Goal: Information Seeking & Learning: Learn about a topic

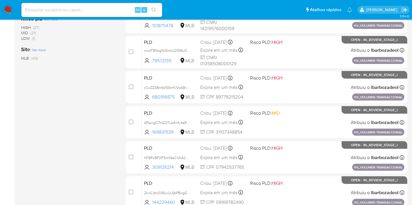
scroll to position [256, 0]
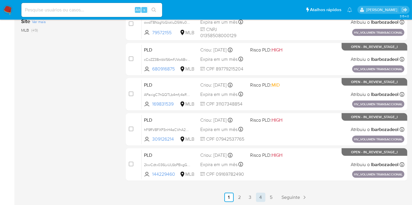
click at [261, 198] on link "4" at bounding box center [260, 197] width 9 height 9
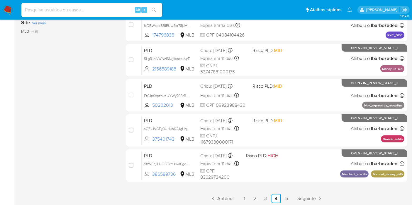
scroll to position [256, 0]
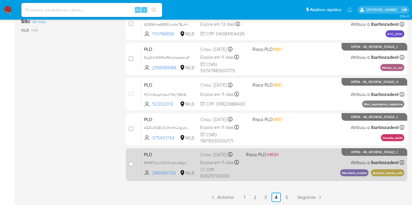
click at [297, 159] on div "PLD 9frWFhjiLUOGTxmswd6goEXr 386589736 MLB Risco PLD: HIGH Criou: 12/07/2025 Cr…" at bounding box center [272, 165] width 262 height 30
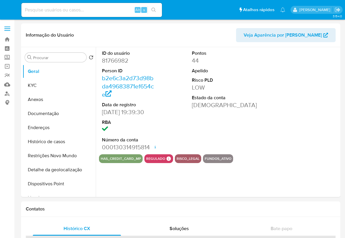
select select "10"
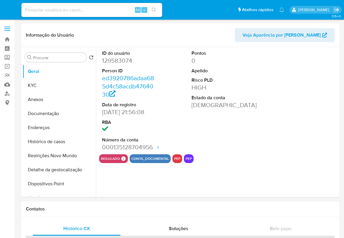
select select "10"
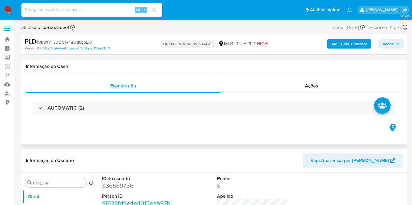
select select "10"
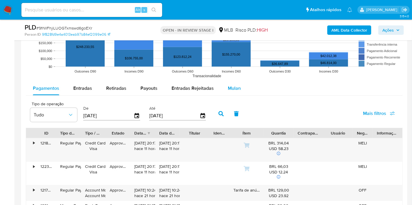
click at [234, 88] on span "Mulan" at bounding box center [234, 88] width 13 height 7
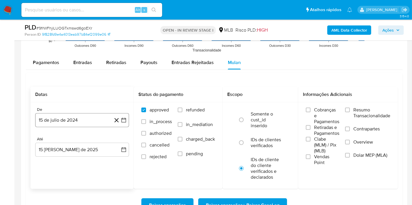
scroll to position [628, 0]
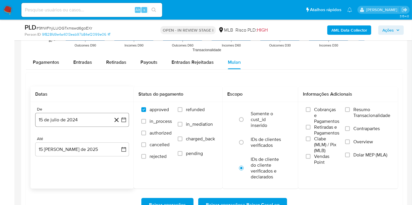
click at [86, 118] on button "15 de julio de 2024" at bounding box center [82, 120] width 94 height 14
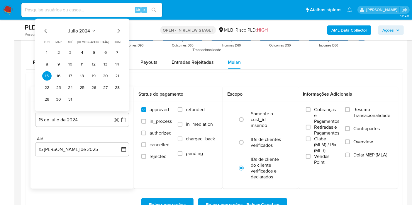
click at [86, 29] on span "julio 2024" at bounding box center [79, 31] width 22 height 6
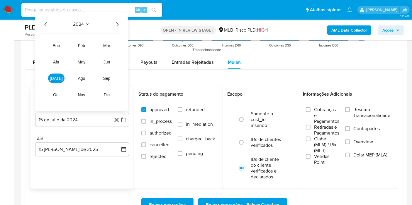
click at [116, 23] on icon "Año siguiente" at bounding box center [117, 24] width 7 height 7
click at [108, 65] on button "jun" at bounding box center [106, 61] width 16 height 9
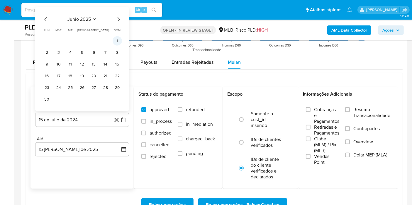
click at [116, 40] on button "1" at bounding box center [116, 40] width 9 height 9
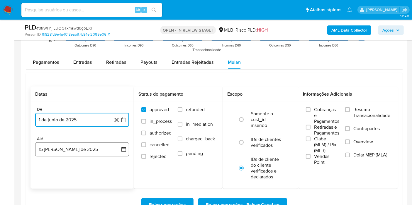
click at [69, 149] on button "15 [PERSON_NAME] de 2025" at bounding box center [82, 150] width 94 height 14
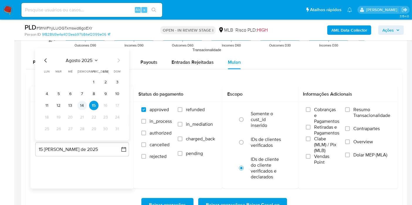
click at [83, 107] on button "14" at bounding box center [81, 105] width 9 height 9
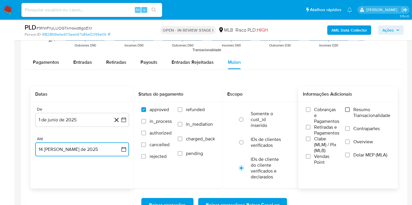
click at [349, 108] on input "Resumo Transacionalidade" at bounding box center [347, 110] width 5 height 5
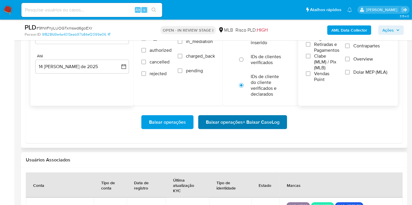
scroll to position [710, 0]
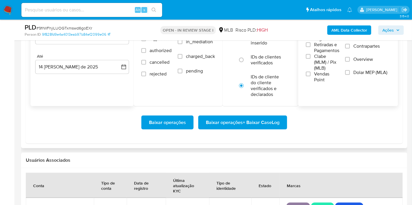
click at [258, 117] on span "Baixar operações + Baixar CaseLog" at bounding box center [243, 122] width 74 height 13
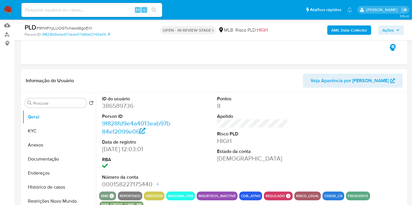
scroll to position [10, 0]
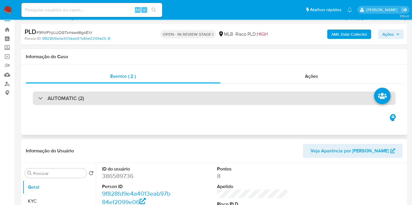
click at [280, 95] on div "AUTOMATIC (2)" at bounding box center [214, 98] width 362 height 13
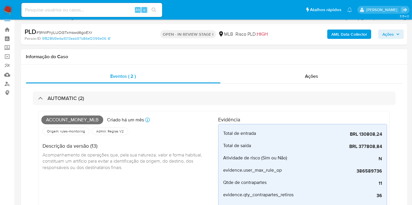
click at [83, 120] on span "Account_money_mlb" at bounding box center [72, 120] width 62 height 9
copy span "Account_money_mlb"
click at [396, 31] on span "Ações" at bounding box center [390, 34] width 17 height 8
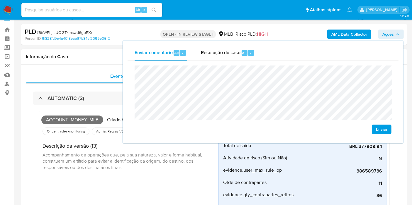
click at [112, 58] on h1 "Informação do Caso" at bounding box center [214, 57] width 376 height 6
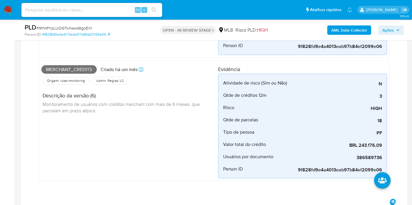
scroll to position [192, 0]
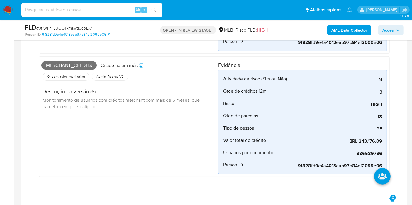
click at [88, 66] on span "Merchant_credits" at bounding box center [68, 65] width 55 height 9
click at [88, 65] on span "Merchant_credits" at bounding box center [68, 65] width 55 height 9
copy span "Merchant_credits"
click at [398, 29] on icon "button" at bounding box center [397, 29] width 2 height 1
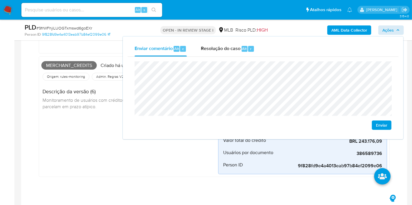
click at [93, 115] on div "Merchant_credits Criado há um mês Criado: 12/07/2025 00:56:19 Origem: rules-mon…" at bounding box center [129, 116] width 177 height 115
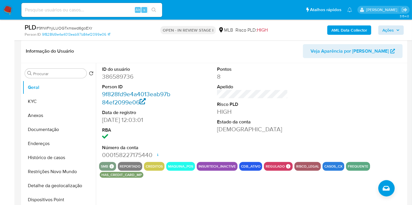
scroll to position [366, 0]
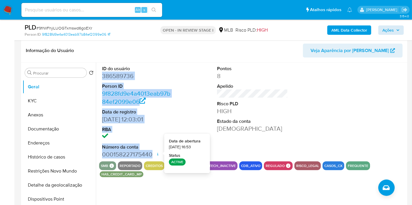
drag, startPoint x: 103, startPoint y: 75, endPoint x: 154, endPoint y: 155, distance: 93.9
click at [154, 155] on dl "ID do usuário 386589736 Person ID 9f828fd9e4a4013eab97b84ef2099e06 Data de regi…" at bounding box center [137, 112] width 71 height 93
copy dl "386589736 Person ID 9f828fd9e4a4013eab97b84ef2099e06 Data de registro 13/12/201…"
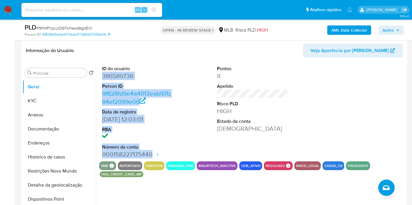
click at [386, 29] on span "Ações" at bounding box center [387, 29] width 11 height 9
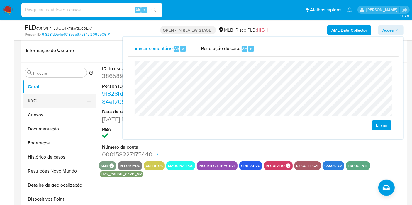
click at [47, 102] on button "KYC" at bounding box center [57, 101] width 69 height 14
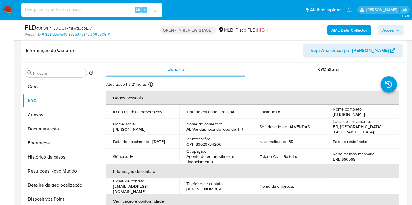
click at [213, 143] on p "CPF 83629734200" at bounding box center [203, 144] width 35 height 5
copy p "83629734200"
click at [395, 28] on span "Ações" at bounding box center [390, 30] width 17 height 8
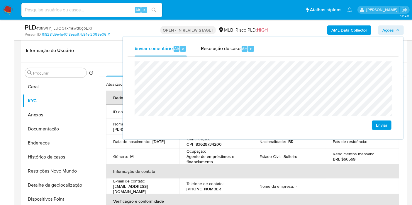
click at [241, 149] on div "Ocupação : Agente de empréstimos e financiamento" at bounding box center [215, 157] width 59 height 16
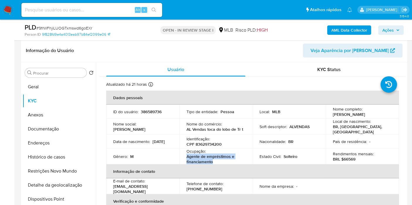
drag, startPoint x: 186, startPoint y: 154, endPoint x: 215, endPoint y: 159, distance: 29.5
click at [215, 159] on p "Agente de empréstimos e financiamento" at bounding box center [214, 159] width 57 height 11
copy p "Agente de empréstimos e financiamento"
click at [394, 28] on span "Ações" at bounding box center [390, 30] width 17 height 8
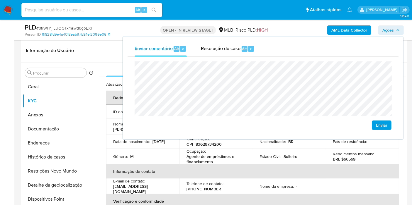
click at [306, 165] on th "Informação de contato" at bounding box center [252, 172] width 293 height 14
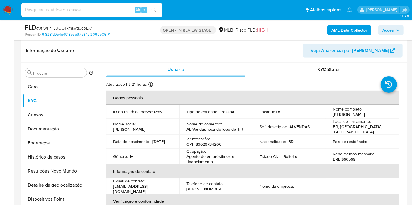
click at [391, 29] on span "Ações" at bounding box center [387, 29] width 11 height 9
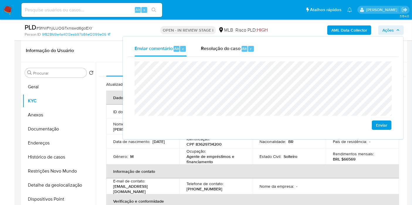
click at [0, 0] on lt-span "econômica" at bounding box center [0, 0] width 0 height 0
drag, startPoint x: 342, startPoint y: 156, endPoint x: 354, endPoint y: 157, distance: 11.4
click at [354, 157] on p "BRL $66569" at bounding box center [344, 159] width 23 height 5
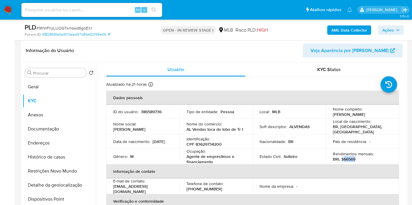
copy p "66569"
click at [386, 30] on span "Ações" at bounding box center [387, 29] width 11 height 9
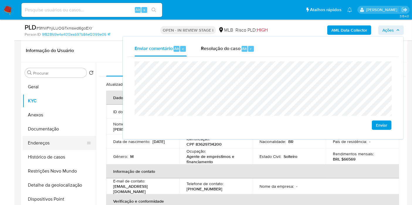
click at [61, 141] on button "Endereços" at bounding box center [57, 143] width 69 height 14
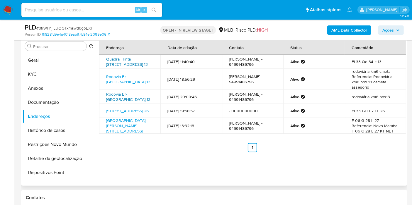
scroll to position [398, 0]
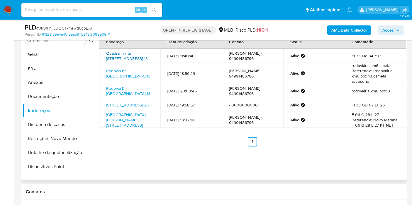
click at [122, 57] on link "Quadra Trinta E Quatro 13, Marabá, Pará, 68507005, Brasil 13" at bounding box center [127, 55] width 42 height 11
click at [122, 71] on link "Rodovia Br-230 13, Marabá, Pará, 68507765, Brasil 13" at bounding box center [128, 73] width 44 height 11
click at [120, 91] on link "Rodovia Br-230 13, Marabá, Pará, 68507765, Brasil 13" at bounding box center [128, 91] width 44 height 11
click at [119, 108] on link "Quadra Sete 26, Marabá, Pará, 68507200, Brasil 26" at bounding box center [127, 105] width 42 height 6
click at [120, 121] on link "Rodovia Augusto Montenegro 27, Marabá, Pará, 68500100, Brasil 27" at bounding box center [125, 120] width 39 height 16
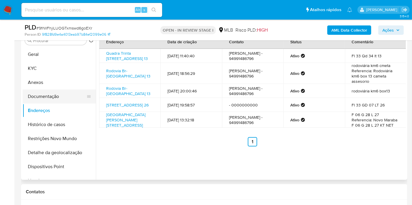
click at [57, 98] on button "Documentação" at bounding box center [57, 97] width 69 height 14
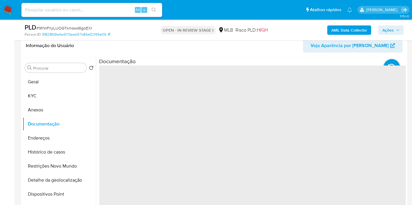
scroll to position [364, 0]
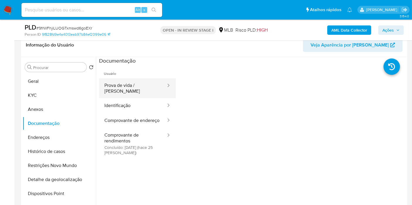
click at [140, 81] on button "Prova de vida / Selfie" at bounding box center [132, 89] width 67 height 20
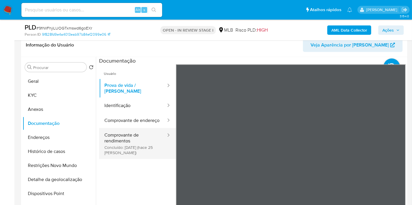
click at [138, 151] on button "Comprovante de rendimentos Concluído: 21/07/2025 (hace 25 días)" at bounding box center [132, 143] width 67 height 31
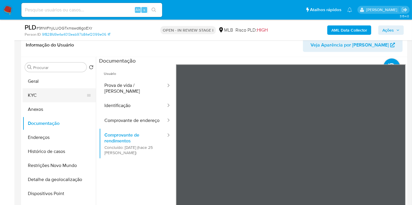
click at [67, 96] on button "KYC" at bounding box center [57, 95] width 69 height 14
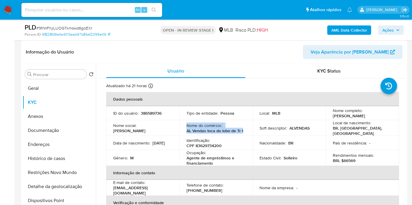
drag, startPoint x: 186, startPoint y: 124, endPoint x: 244, endPoint y: 128, distance: 58.1
click at [244, 128] on div "Nome do comércio : AL Vendas toca do lobo de Tr t" at bounding box center [215, 128] width 59 height 11
drag, startPoint x: 243, startPoint y: 128, endPoint x: 206, endPoint y: 124, distance: 38.0
click at [206, 124] on p "Nome do comércio :" at bounding box center [203, 125] width 35 height 5
drag, startPoint x: 186, startPoint y: 125, endPoint x: 250, endPoint y: 129, distance: 64.3
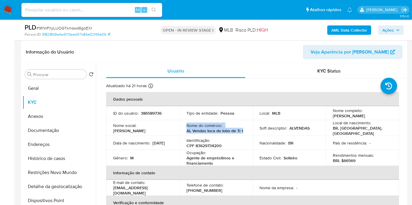
click at [250, 129] on td "Nome do comércio : AL Vendas toca do lobo de Tr t" at bounding box center [215, 128] width 73 height 16
copy div "Nome do comércio : AL Vendas toca do lobo de Tr t"
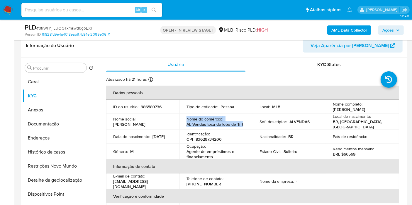
scroll to position [367, 0]
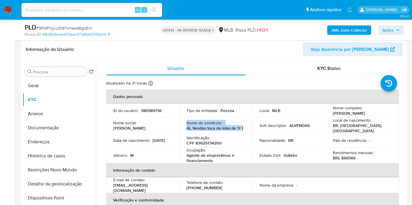
click at [386, 28] on span "Ações" at bounding box center [387, 29] width 11 height 9
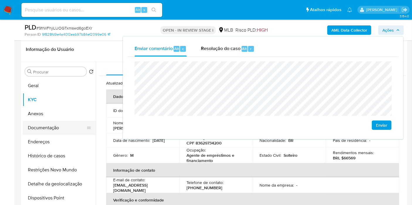
click at [70, 126] on button "Documentação" at bounding box center [57, 128] width 69 height 14
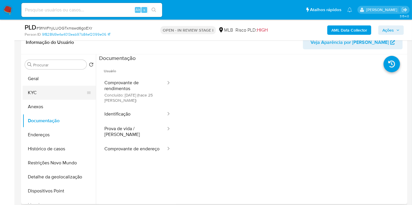
click at [58, 92] on button "KYC" at bounding box center [57, 93] width 69 height 14
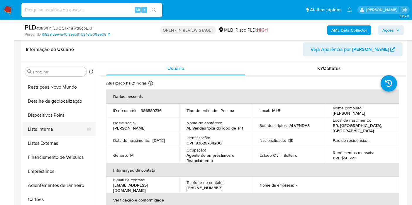
scroll to position [92, 0]
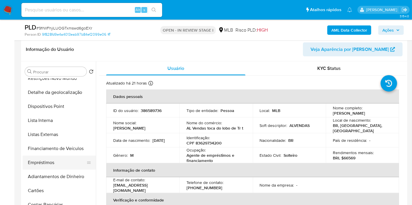
click at [67, 163] on button "Empréstimos" at bounding box center [57, 163] width 69 height 14
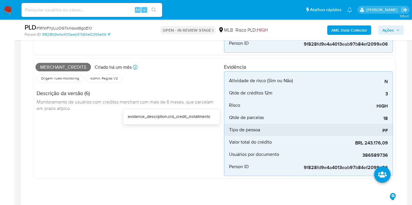
scroll to position [186, 0]
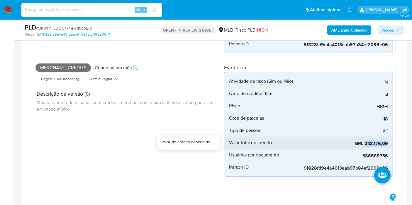
drag, startPoint x: 390, startPoint y: 141, endPoint x: 368, endPoint y: 144, distance: 21.8
click at [365, 143] on li "Valor total do crédito BRL 243.176,09" at bounding box center [308, 143] width 168 height 12
copy span "243.176,09"
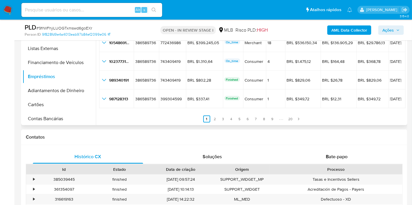
scroll to position [442, 0]
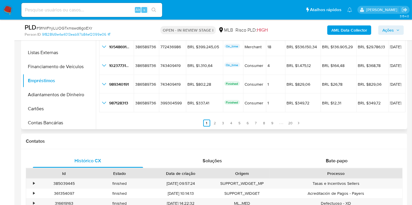
click at [222, 116] on ul "Anterior 1 2 3 4 5 6 7 8 9 20 Siguiente" at bounding box center [252, 120] width 306 height 14
click at [221, 121] on link "3" at bounding box center [222, 123] width 7 height 7
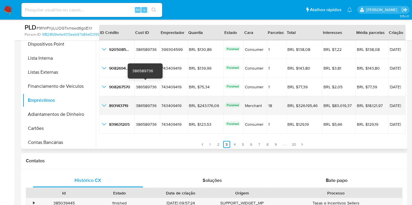
scroll to position [12, 0]
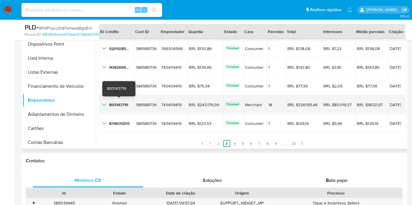
click at [126, 103] on span "893143719" at bounding box center [118, 105] width 19 height 6
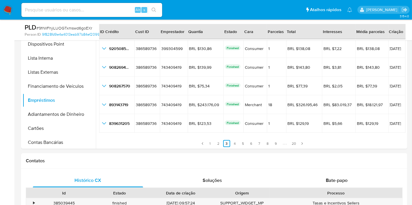
drag, startPoint x: 9, startPoint y: 107, endPoint x: 13, endPoint y: 108, distance: 3.7
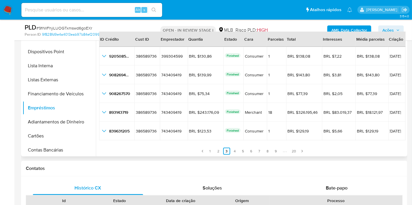
scroll to position [407, 0]
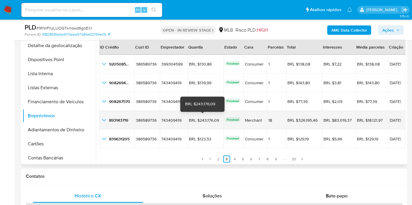
drag, startPoint x: 197, startPoint y: 118, endPoint x: 216, endPoint y: 120, distance: 19.4
click at [216, 120] on div "BRL $243.176,09" at bounding box center [205, 120] width 33 height 5
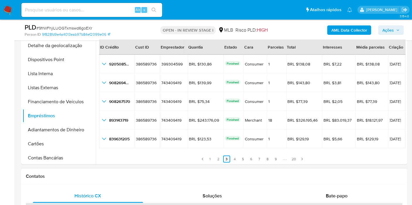
click at [216, 174] on h1 "Contatos" at bounding box center [214, 177] width 376 height 6
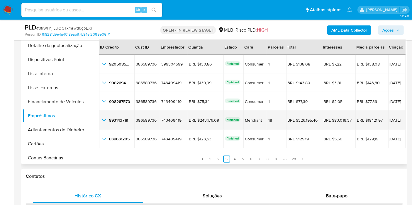
click at [389, 118] on span "22/12/2024" at bounding box center [396, 120] width 15 height 4
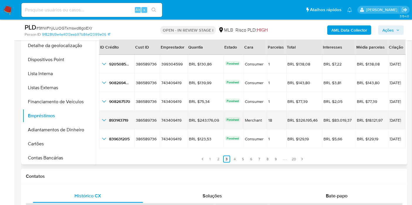
click at [103, 120] on icon "button_show_hidden_detail_by_id_3" at bounding box center [103, 120] width 7 height 7
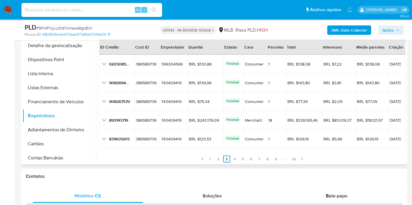
scroll to position [0, 0]
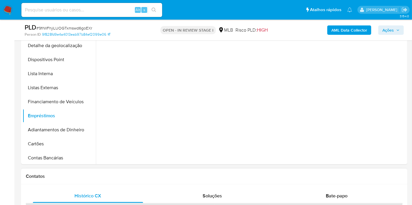
drag, startPoint x: 362, startPoint y: 173, endPoint x: 346, endPoint y: 181, distance: 17.8
click at [362, 174] on h1 "Contatos" at bounding box center [214, 177] width 376 height 6
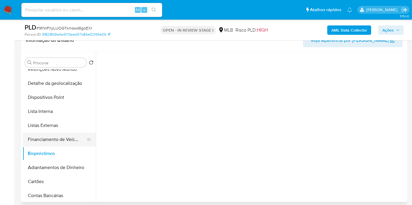
click at [52, 132] on ul "Geral KYC Anexos Documentação Endereços Histórico de casos Restrições Novo Mund…" at bounding box center [59, 136] width 73 height 132
click at [52, 136] on button "Financiamento de Veículos" at bounding box center [57, 140] width 69 height 14
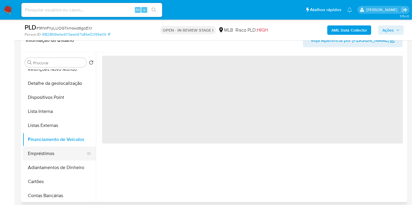
click at [56, 155] on button "Empréstimos" at bounding box center [57, 154] width 69 height 14
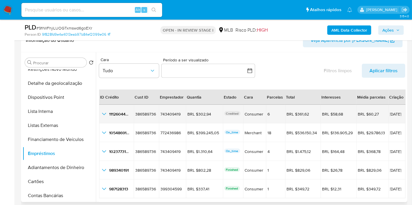
scroll to position [13, 0]
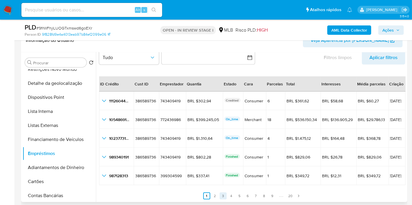
click at [223, 193] on link "3" at bounding box center [222, 196] width 7 height 7
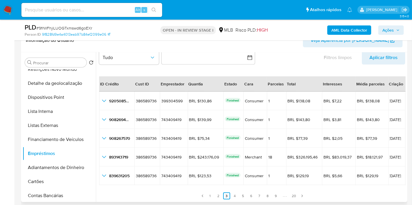
click at [181, 189] on ul "Anterior 1 2 3 4 5 6 7 8 9 20 Siguiente" at bounding box center [252, 193] width 306 height 14
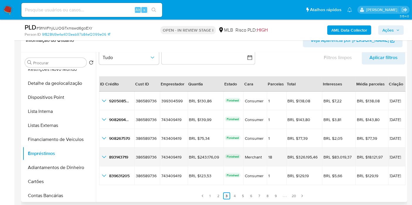
click at [103, 156] on icon "button_show_hidden_detail_by_id_3" at bounding box center [103, 157] width 7 height 7
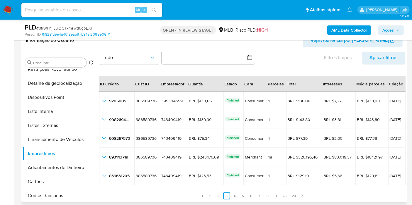
scroll to position [0, 0]
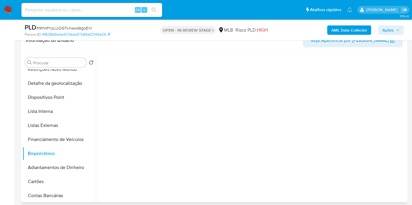
click at [350, 42] on span "Veja Aparência por [PERSON_NAME]" at bounding box center [349, 40] width 78 height 14
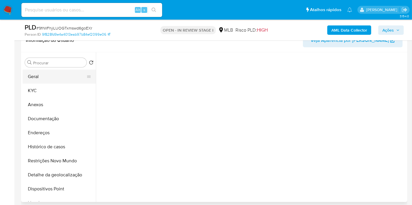
click at [49, 81] on button "Geral" at bounding box center [57, 77] width 69 height 14
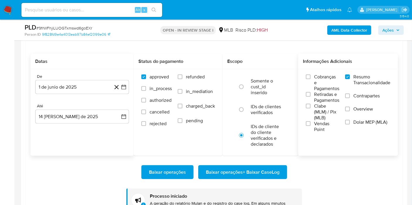
scroll to position [907, 0]
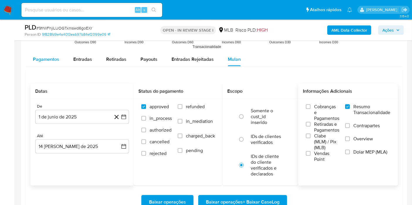
click at [46, 56] on span "Pagamentos" at bounding box center [46, 59] width 26 height 7
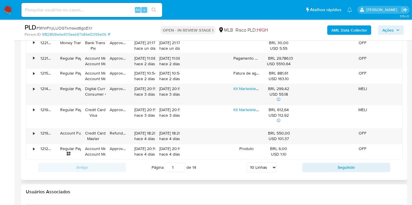
scroll to position [1043, 0]
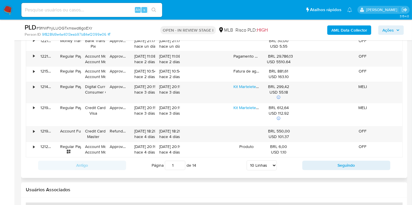
click at [262, 162] on select "5 Linhas 10 Linhas 20 Linhas 25 Linhas 50 Linhas 100 Linhas" at bounding box center [261, 166] width 30 height 10
select select "100"
click at [247, 161] on select "5 Linhas 10 Linhas 20 Linhas 25 Linhas 50 Linhas 100 Linhas" at bounding box center [261, 166] width 30 height 10
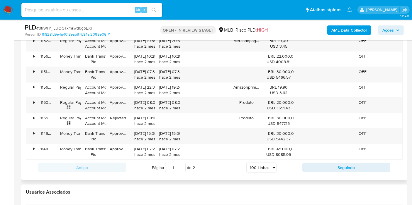
scroll to position [2461, 0]
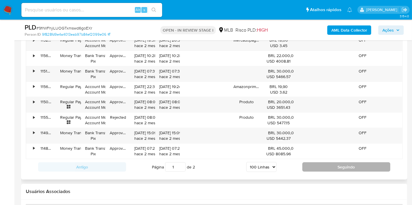
click at [309, 163] on button "Seguindo" at bounding box center [346, 167] width 88 height 9
type input "2"
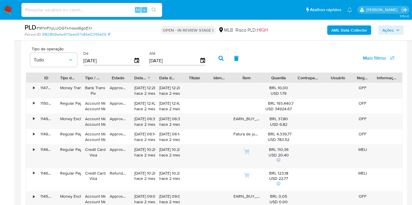
scroll to position [934, 0]
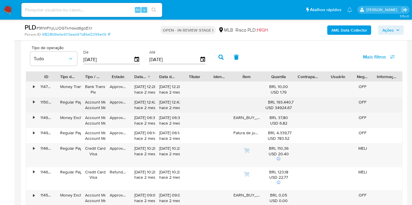
click at [323, 100] on div "• 115000326600 Regular Payment Account Money Account Money Approved 13/06/2025 …" at bounding box center [214, 105] width 376 height 15
drag, startPoint x: 293, startPoint y: 101, endPoint x: 159, endPoint y: 104, distance: 133.9
click at [171, 105] on div "13/06/2025 12:42:14 hace 2 meses" at bounding box center [167, 105] width 16 height 11
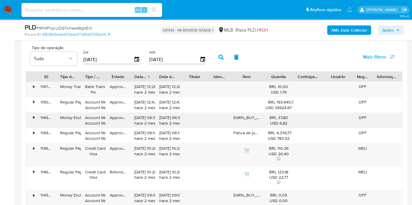
click at [34, 115] on div "•" at bounding box center [33, 118] width 1 height 6
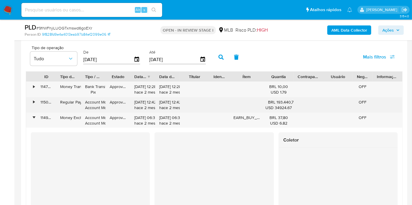
click at [34, 114] on div "•" at bounding box center [31, 120] width 10 height 15
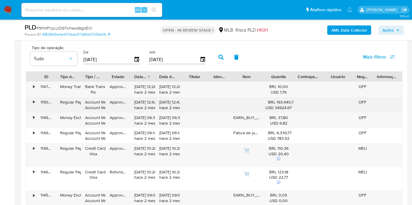
click at [33, 103] on div "•" at bounding box center [31, 105] width 10 height 15
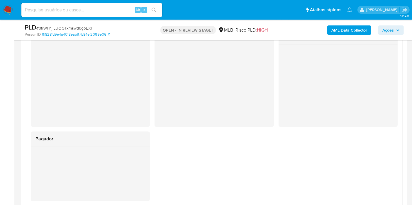
scroll to position [992, 0]
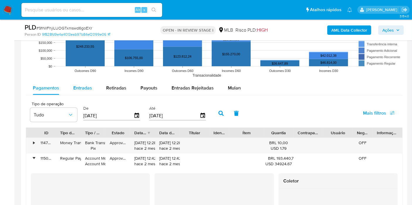
click at [83, 85] on span "Entradas" at bounding box center [82, 88] width 19 height 7
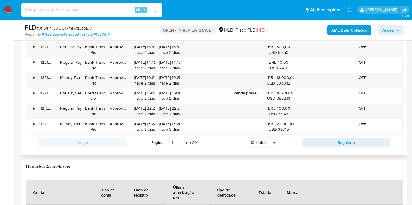
scroll to position [1048, 0]
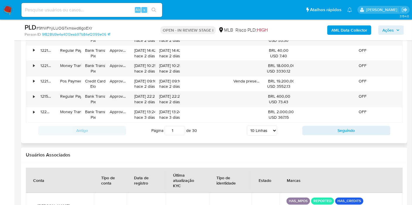
click at [258, 127] on select "5 Linhas 10 Linhas 20 Linhas 25 Linhas 50 Linhas 100 Linhas" at bounding box center [262, 131] width 30 height 10
select select "100"
click at [247, 126] on select "5 Linhas 10 Linhas 20 Linhas 25 Linhas 50 Linhas 100 Linhas" at bounding box center [262, 131] width 30 height 10
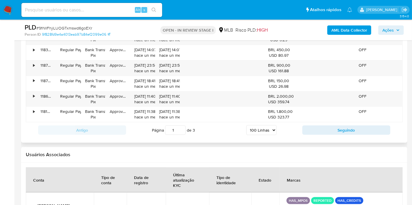
scroll to position [2440, 0]
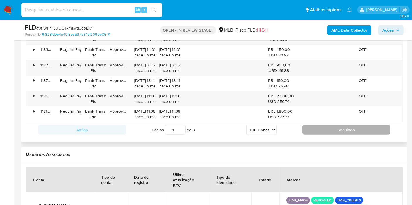
click at [322, 125] on button "Seguindo" at bounding box center [346, 129] width 88 height 9
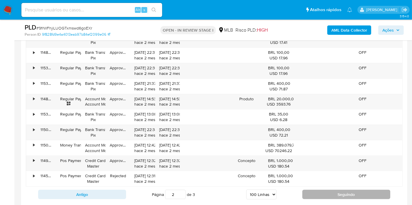
scroll to position [2376, 0]
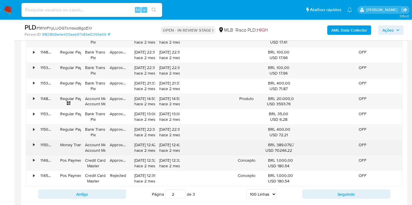
click at [150, 142] on div "13/06/2025 12:42:13 hace 2 meses" at bounding box center [142, 147] width 16 height 11
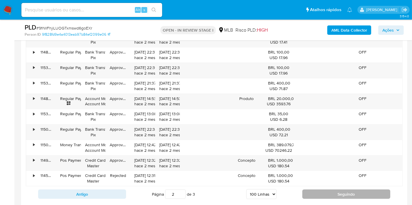
click at [312, 190] on button "Seguindo" at bounding box center [346, 194] width 88 height 9
type input "3"
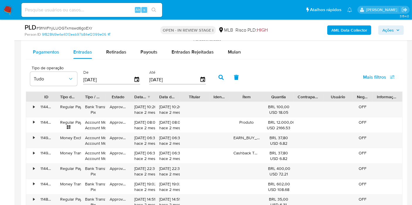
scroll to position [914, 0]
click at [48, 52] on span "Pagamentos" at bounding box center [46, 52] width 26 height 7
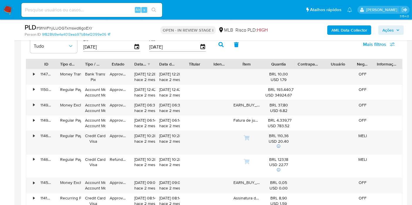
scroll to position [947, 0]
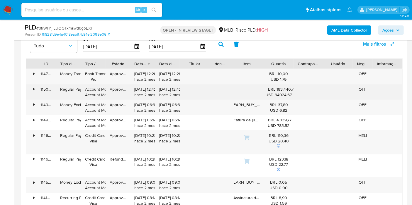
click at [149, 87] on div "13/06/2025 12:42:14 hace 2 meses" at bounding box center [142, 92] width 16 height 11
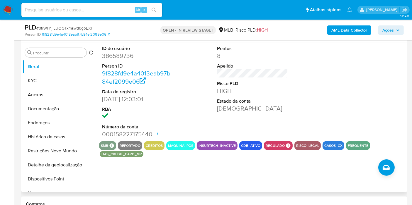
scroll to position [386, 0]
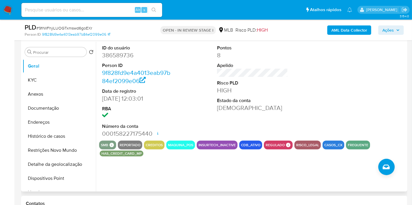
click at [118, 53] on dd "386589736" at bounding box center [137, 55] width 71 height 8
copy dd "386589736"
click at [388, 32] on span "Ações" at bounding box center [387, 29] width 11 height 9
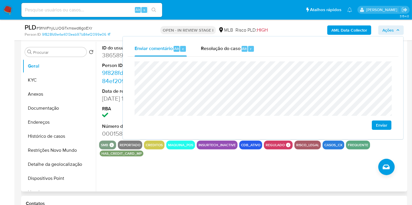
click at [184, 178] on div "ID do usuário 386589736 Person ID 9f828fd9e4a4013eab97b84ef2099e06 Data de regi…" at bounding box center [251, 117] width 310 height 150
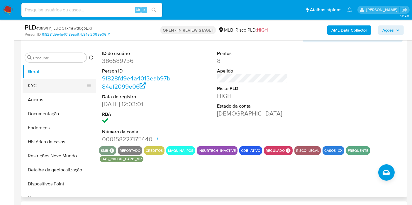
scroll to position [381, 0]
click at [48, 86] on button "KYC" at bounding box center [57, 86] width 69 height 14
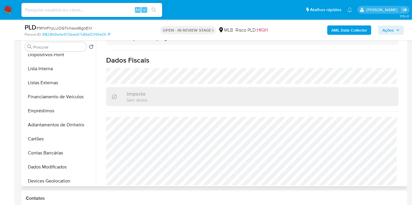
scroll to position [120, 0]
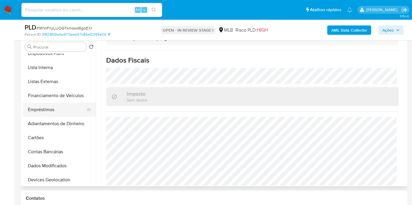
click at [54, 109] on button "Empréstimos" at bounding box center [57, 110] width 69 height 14
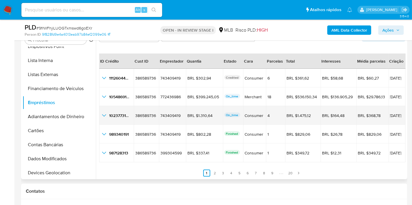
scroll to position [13, 0]
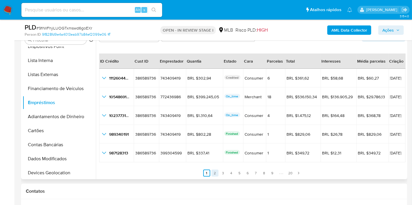
click at [215, 173] on link "2" at bounding box center [214, 173] width 7 height 7
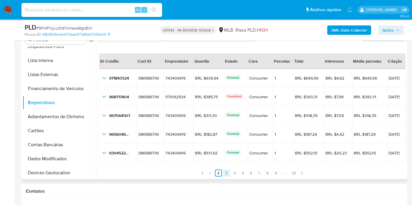
click at [224, 172] on link "3" at bounding box center [226, 173] width 7 height 7
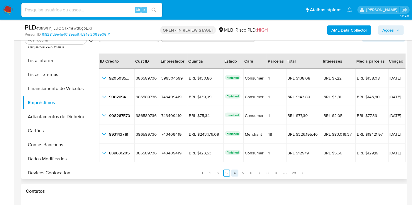
click at [234, 172] on link "4" at bounding box center [234, 173] width 7 height 7
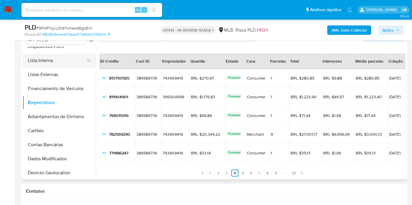
scroll to position [0, 0]
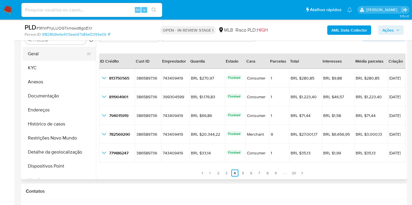
click at [70, 51] on button "Geral" at bounding box center [57, 54] width 69 height 14
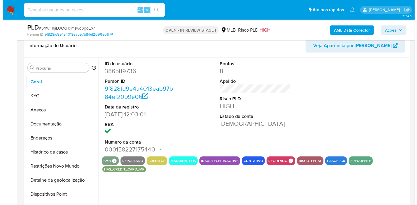
scroll to position [370, 0]
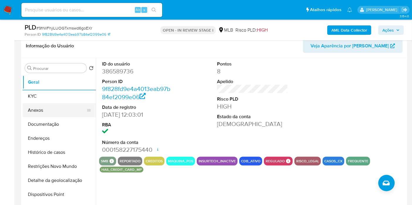
drag, startPoint x: 59, startPoint y: 96, endPoint x: 63, endPoint y: 98, distance: 4.7
click at [58, 95] on button "KYC" at bounding box center [59, 96] width 73 height 14
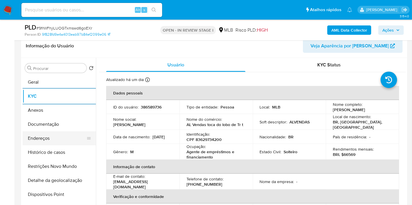
click at [50, 135] on button "Endereços" at bounding box center [57, 139] width 69 height 14
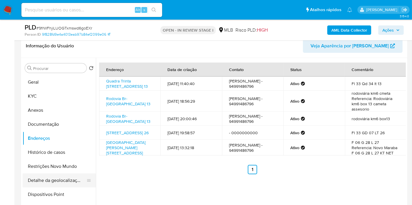
click at [66, 176] on button "Detalhe da geolocalização" at bounding box center [57, 181] width 69 height 14
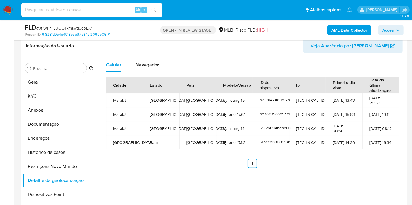
click at [70, 167] on button "Restrições Novo Mundo" at bounding box center [59, 167] width 73 height 14
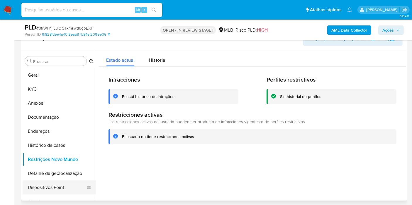
click at [64, 191] on button "Dispositivos Point" at bounding box center [57, 188] width 69 height 14
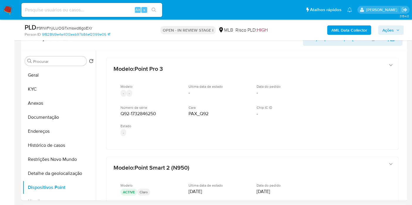
click at [359, 31] on b "AML Data Collector" at bounding box center [349, 29] width 36 height 9
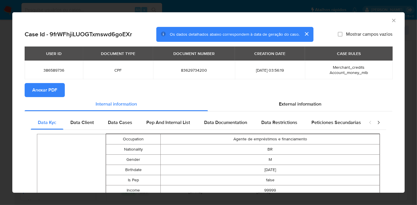
drag, startPoint x: 52, startPoint y: 88, endPoint x: 76, endPoint y: 46, distance: 48.5
click at [52, 88] on span "Anexar PDF" at bounding box center [44, 90] width 25 height 13
click at [392, 20] on icon "Fechar a janela" at bounding box center [393, 20] width 3 height 3
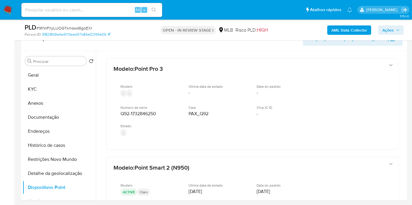
click at [388, 28] on span "Ações" at bounding box center [387, 29] width 11 height 9
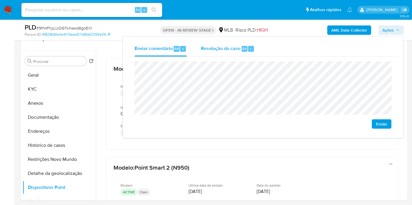
click at [219, 53] on div "Resolução do caso Alt r" at bounding box center [228, 48] width 54 height 15
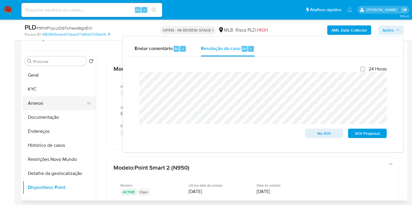
click at [54, 107] on button "Anexos" at bounding box center [57, 103] width 69 height 14
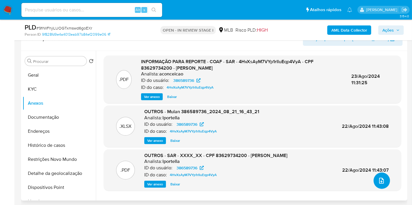
click at [380, 179] on icon "upload-file" at bounding box center [381, 181] width 7 height 7
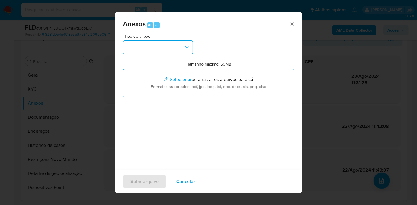
click at [166, 47] on button "button" at bounding box center [158, 47] width 70 height 14
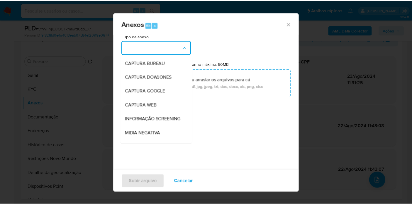
scroll to position [90, 0]
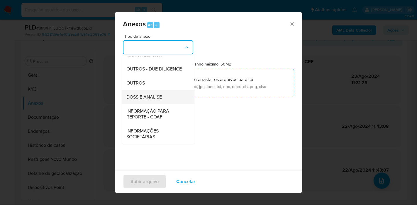
click at [163, 95] on div "DOSSIÊ ANÁLISE" at bounding box center [156, 97] width 60 height 14
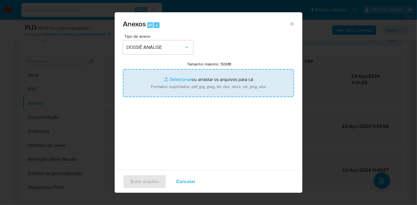
click at [184, 74] on input "Tamanho máximo: 50MB Selecionar arquivos" at bounding box center [208, 83] width 171 height 28
type input "C:\fakepath\Mulan 386589736_2025_08_15_07_43_29.pdf"
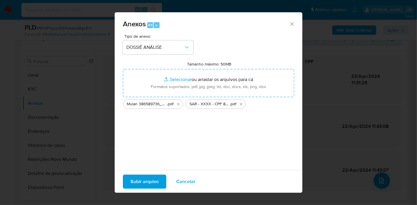
click at [154, 179] on span "Subir arquivo" at bounding box center [144, 181] width 28 height 13
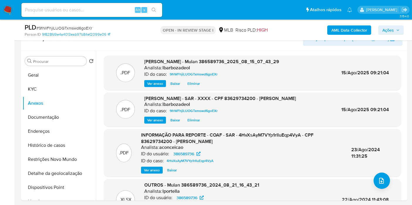
click at [390, 30] on span "Ações" at bounding box center [387, 29] width 11 height 9
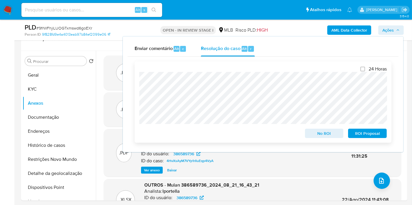
click at [315, 70] on div "24 Horas No ROI ROI Proposal" at bounding box center [262, 102] width 247 height 72
click at [366, 135] on span "ROI Proposal" at bounding box center [367, 133] width 30 height 8
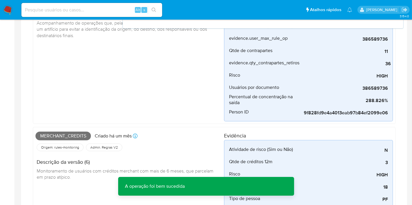
scroll to position [0, 0]
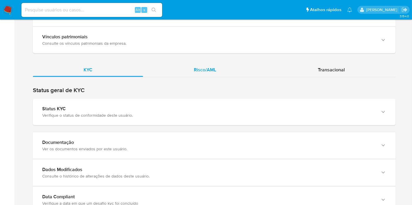
scroll to position [489, 0]
click at [307, 68] on div "Transacional" at bounding box center [331, 70] width 128 height 14
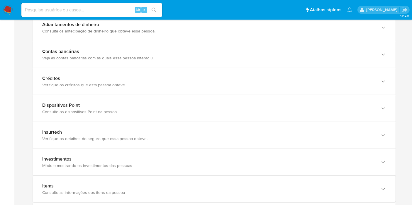
scroll to position [668, 0]
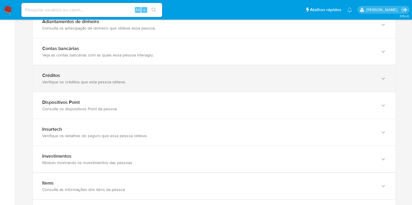
click at [146, 73] on div "Créditos" at bounding box center [208, 76] width 332 height 6
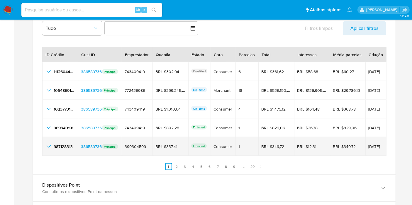
scroll to position [749, 0]
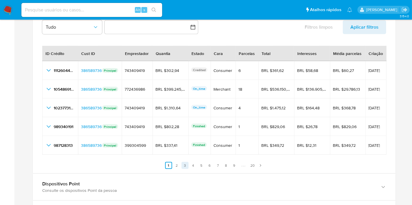
click at [186, 165] on link "3" at bounding box center [184, 165] width 7 height 7
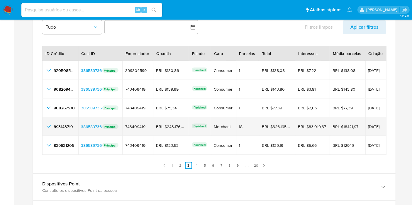
click at [47, 125] on icon "button_show_hidden_detail_by_id_3" at bounding box center [48, 126] width 7 height 7
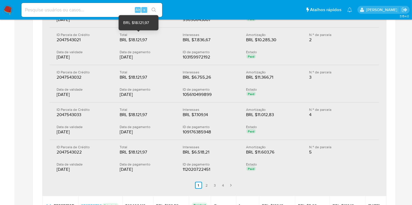
scroll to position [900, 0]
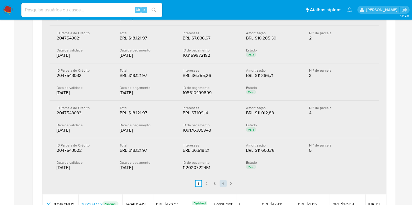
click at [223, 181] on link "4" at bounding box center [222, 183] width 7 height 7
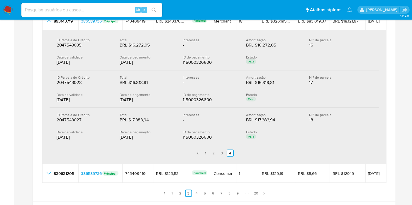
scroll to position [854, 0]
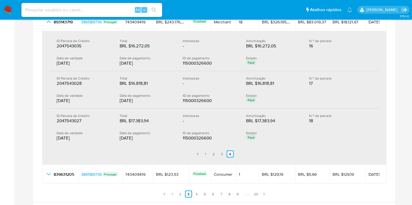
drag, startPoint x: 142, startPoint y: 99, endPoint x: 118, endPoint y: 98, distance: 23.7
click at [118, 98] on div "Data de validade 13/06/2025 Data de pagamento 13/06/2025 ID de pagamento 115000…" at bounding box center [214, 98] width 315 height 11
click at [138, 110] on div "ID Parcela de Crédito 2047543027 2047543027 Total BRL $17.383,94 BRL $17.383,94…" at bounding box center [214, 127] width 329 height 37
drag, startPoint x: 119, startPoint y: 99, endPoint x: 136, endPoint y: 100, distance: 17.3
click at [135, 100] on div "Data de validade 13/06/2025 Data de pagamento 13/06/2025 ID de pagamento 115000…" at bounding box center [214, 98] width 315 height 11
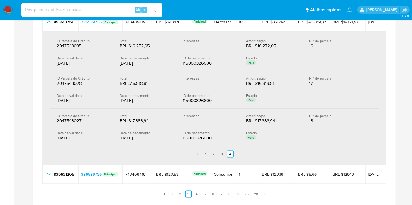
click at [136, 100] on div "13/06/2025" at bounding box center [147, 101] width 54 height 6
click at [221, 152] on link "3" at bounding box center [221, 154] width 7 height 7
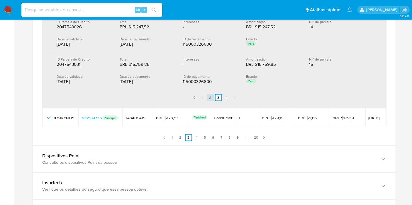
click at [210, 95] on link "2" at bounding box center [210, 97] width 7 height 7
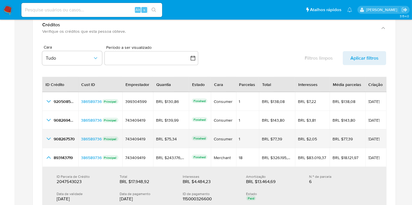
scroll to position [719, 0]
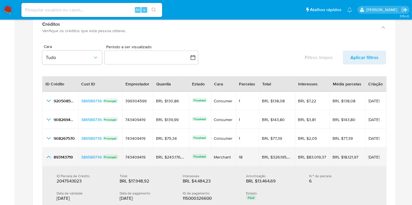
click at [48, 155] on icon "button_show_hidden_detail_by_id_3" at bounding box center [48, 157] width 7 height 7
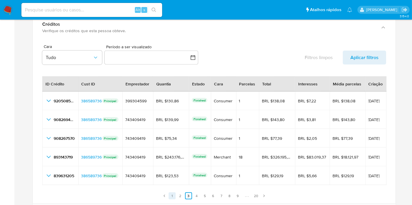
click at [169, 193] on link "1" at bounding box center [171, 196] width 7 height 7
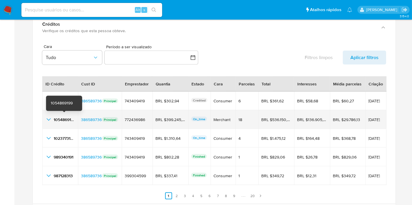
click at [66, 118] on span "1054869199" at bounding box center [65, 120] width 22 height 6
click at [65, 117] on span "1054869199" at bounding box center [65, 120] width 22 height 6
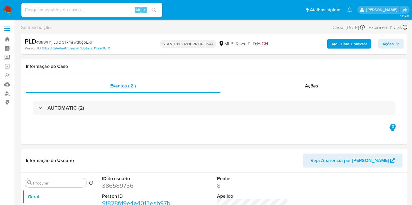
select select "10"
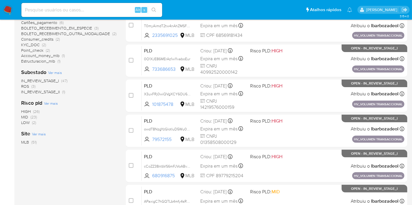
scroll to position [256, 0]
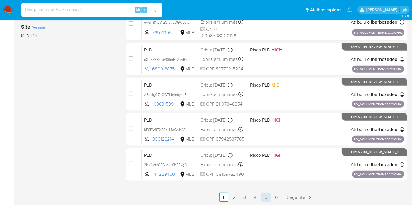
click at [264, 195] on link "5" at bounding box center [265, 197] width 9 height 9
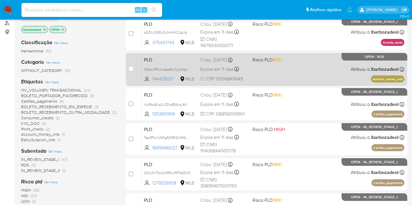
scroll to position [70, 0]
click at [307, 78] on div "PLD QtEscPRvhrdseMwTJnjHqkRM 144429217 MLB Risco PLD: MID Criou: 12/07/2025 Cri…" at bounding box center [272, 70] width 262 height 30
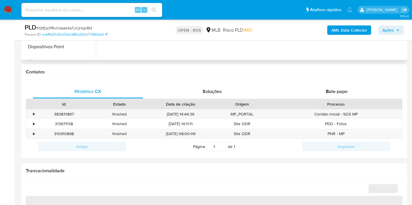
select select "10"
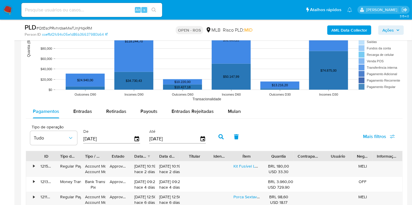
scroll to position [557, 0]
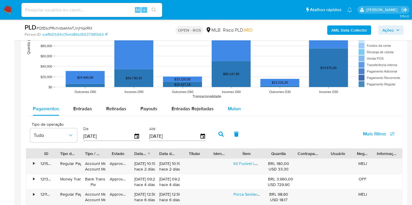
click at [235, 111] on span "Mulan" at bounding box center [234, 108] width 13 height 7
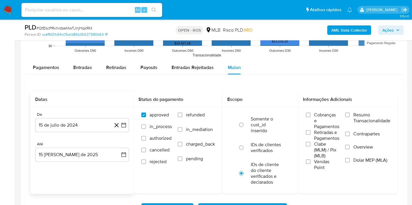
scroll to position [616, 0]
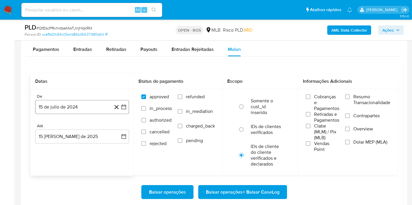
click at [77, 106] on button "15 de julio de 2024" at bounding box center [82, 107] width 94 height 14
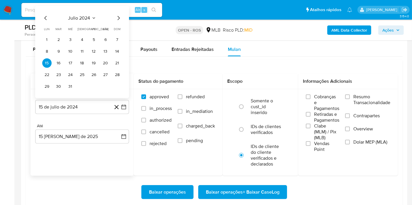
click at [81, 16] on span "julio 2024" at bounding box center [79, 18] width 22 height 6
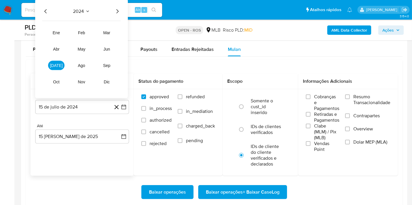
click at [116, 11] on icon "Año siguiente" at bounding box center [117, 11] width 7 height 7
click at [110, 45] on button "jun" at bounding box center [106, 49] width 16 height 9
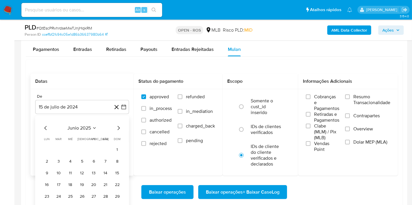
click at [117, 151] on button "1" at bounding box center [116, 149] width 9 height 9
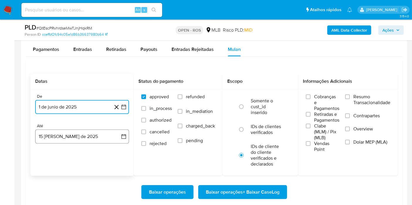
click at [91, 137] on button "15 [PERSON_NAME] de 2025" at bounding box center [82, 137] width 94 height 14
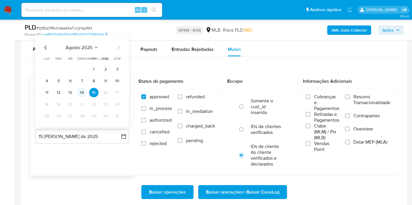
click at [82, 92] on button "14" at bounding box center [81, 92] width 9 height 9
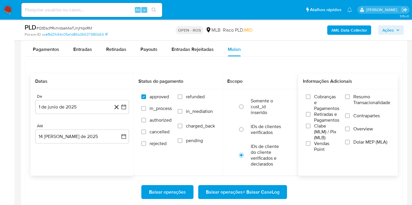
click at [373, 102] on span "Resumo Transacionalidade" at bounding box center [371, 100] width 37 height 12
click at [349, 99] on input "Resumo Transacionalidade" at bounding box center [347, 97] width 5 height 5
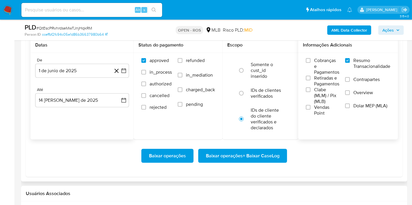
click at [253, 156] on span "Baixar operações + Baixar CaseLog" at bounding box center [243, 156] width 74 height 13
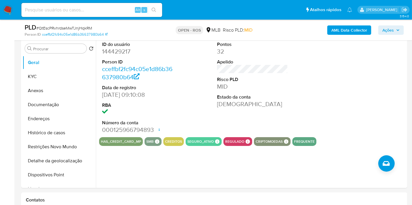
scroll to position [0, 0]
